Goal: Transaction & Acquisition: Purchase product/service

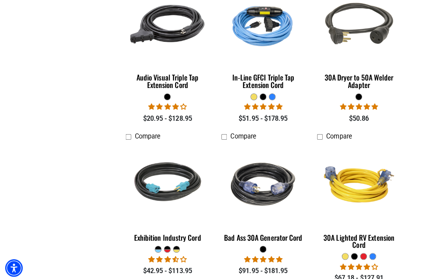
scroll to position [711, 0]
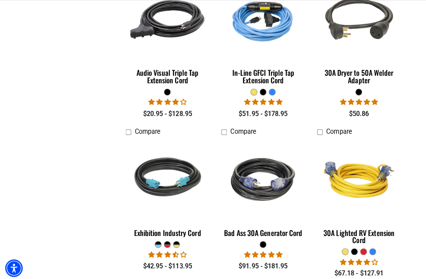
click at [334, 186] on img at bounding box center [354, 177] width 85 height 77
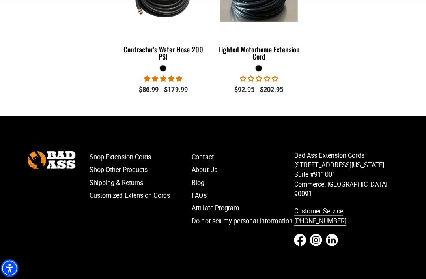
scroll to position [1232, 0]
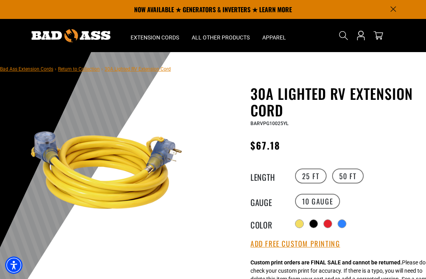
click at [301, 222] on div at bounding box center [299, 224] width 8 height 8
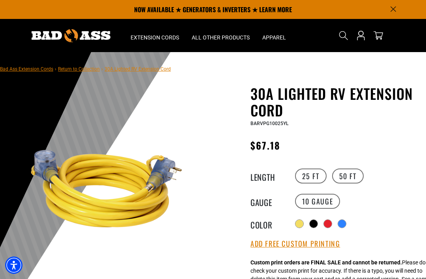
click at [300, 221] on div at bounding box center [299, 224] width 8 height 8
click at [299, 220] on div at bounding box center [299, 224] width 8 height 8
click at [301, 221] on div at bounding box center [299, 224] width 8 height 8
click at [328, 220] on div at bounding box center [328, 224] width 8 height 8
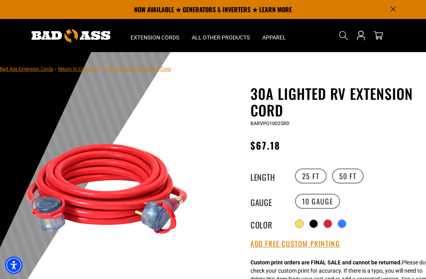
click at [346, 224] on div at bounding box center [342, 224] width 8 height 8
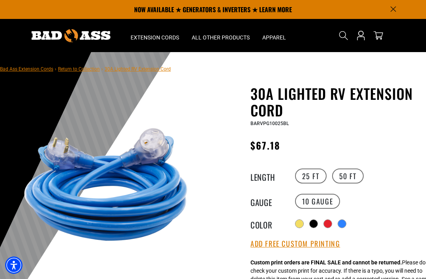
click at [295, 221] on div at bounding box center [299, 223] width 9 height 9
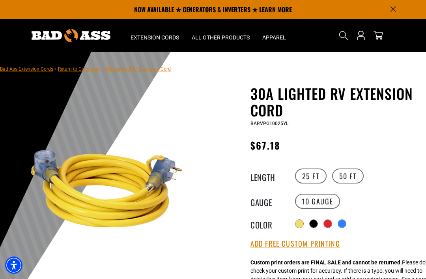
click at [12, 44] on section "Home Extension Cords All Extension Cords General Purpose Apparel" at bounding box center [213, 35] width 426 height 33
click at [338, 215] on variant-radios "Length 25 FT 50 FT Gauge 10 Gauge Color" at bounding box center [335, 198] width 170 height 62
click at [333, 212] on variant-radios "Length 25 FT 50 FT Gauge 10 Gauge Color" at bounding box center [335, 198] width 170 height 62
click at [325, 224] on label "Radio button" at bounding box center [327, 223] width 9 height 9
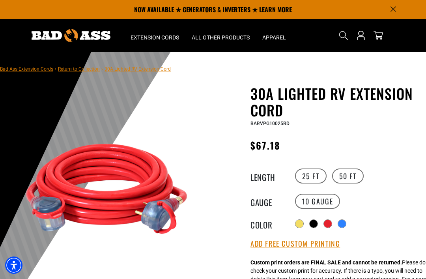
click at [297, 222] on div at bounding box center [299, 224] width 8 height 8
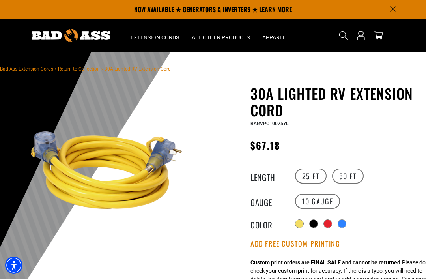
click at [121, 198] on img at bounding box center [106, 170] width 166 height 166
